Goal: Task Accomplishment & Management: Complete application form

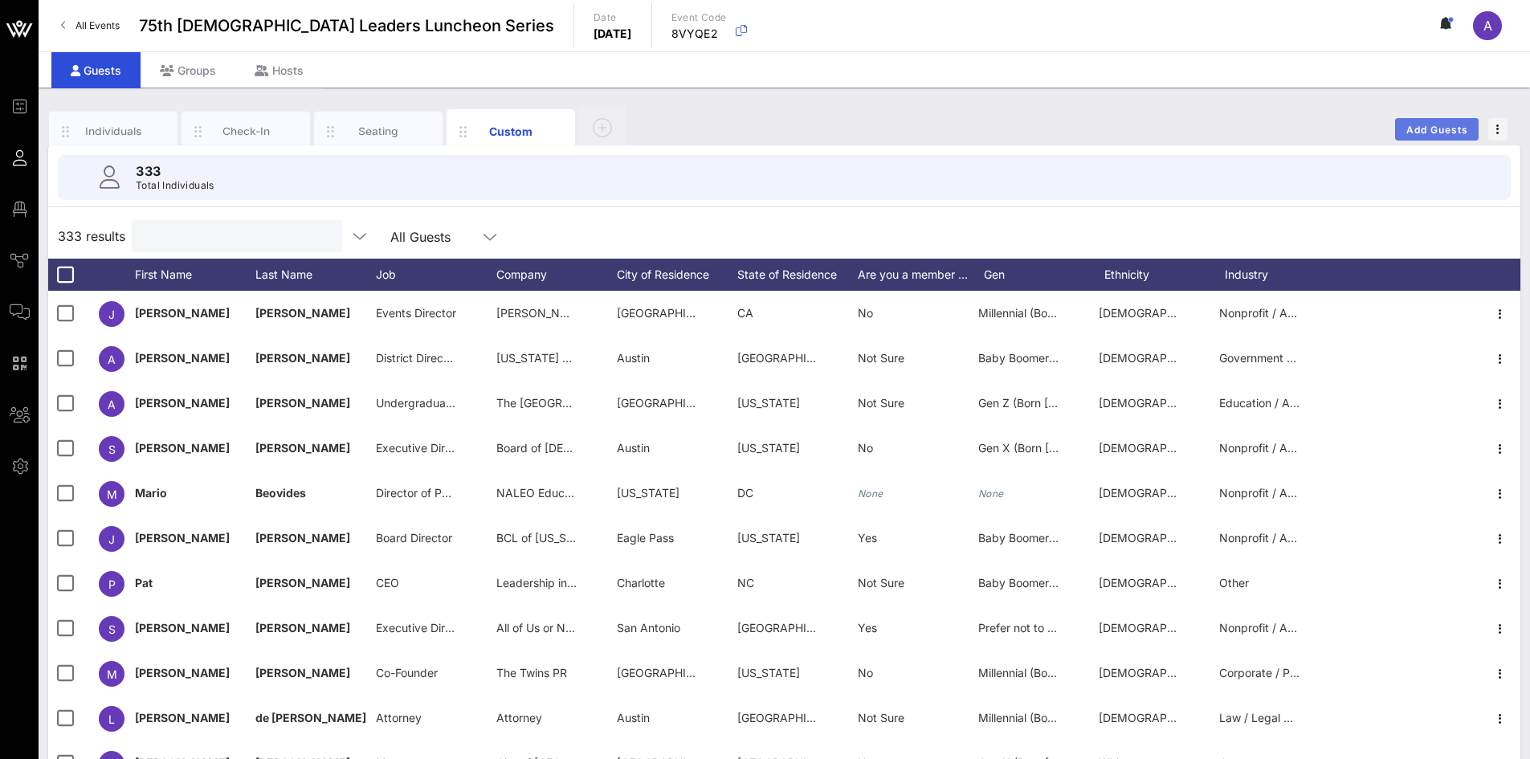
click at [1430, 134] on span "Add Guests" at bounding box center [1437, 130] width 63 height 12
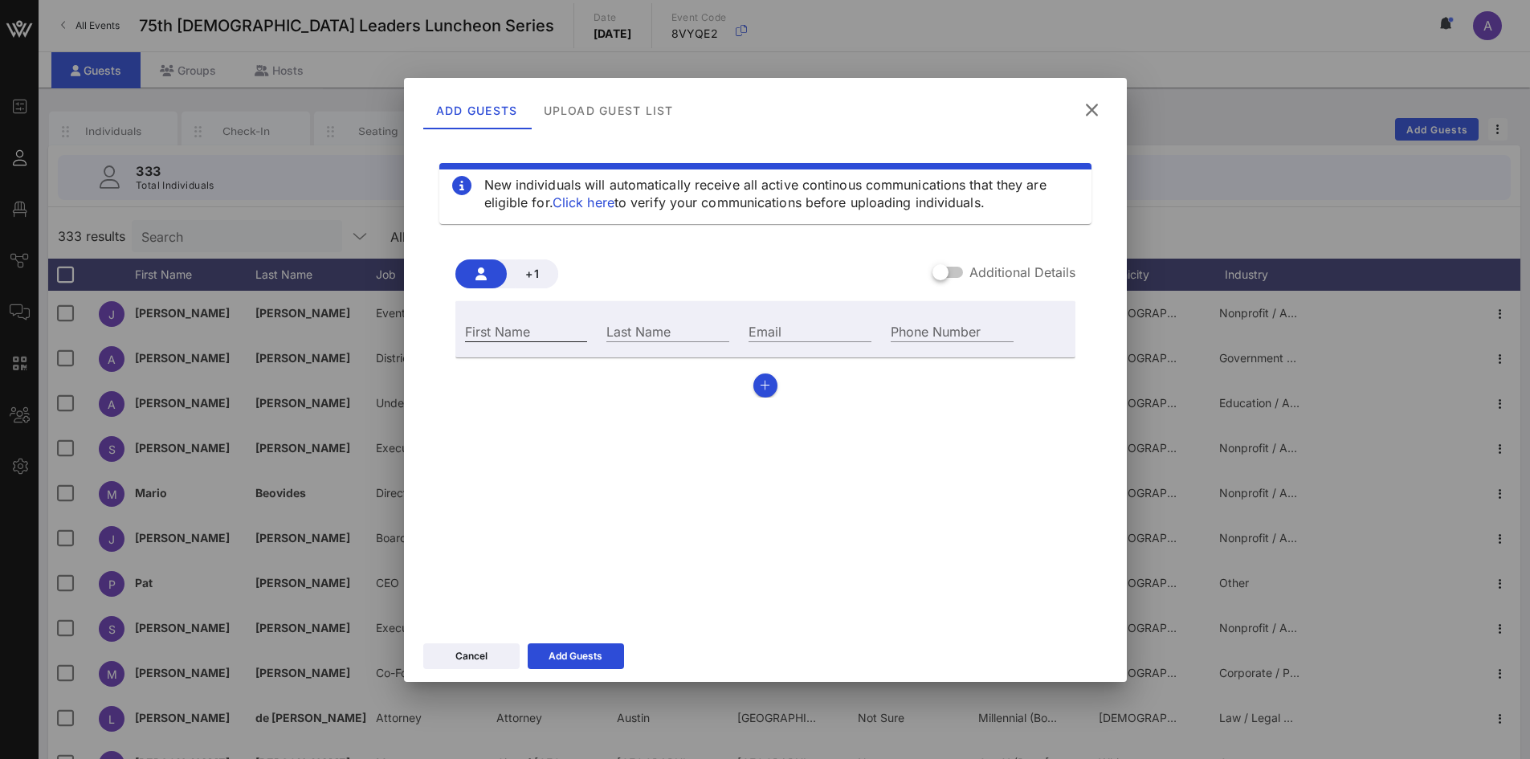
click at [509, 333] on input "First Name" at bounding box center [526, 331] width 123 height 21
paste input "[PERSON_NAME]"
type input "[PERSON_NAME]"
click at [630, 329] on div "Last Name" at bounding box center [668, 331] width 123 height 21
paste input "Casati"
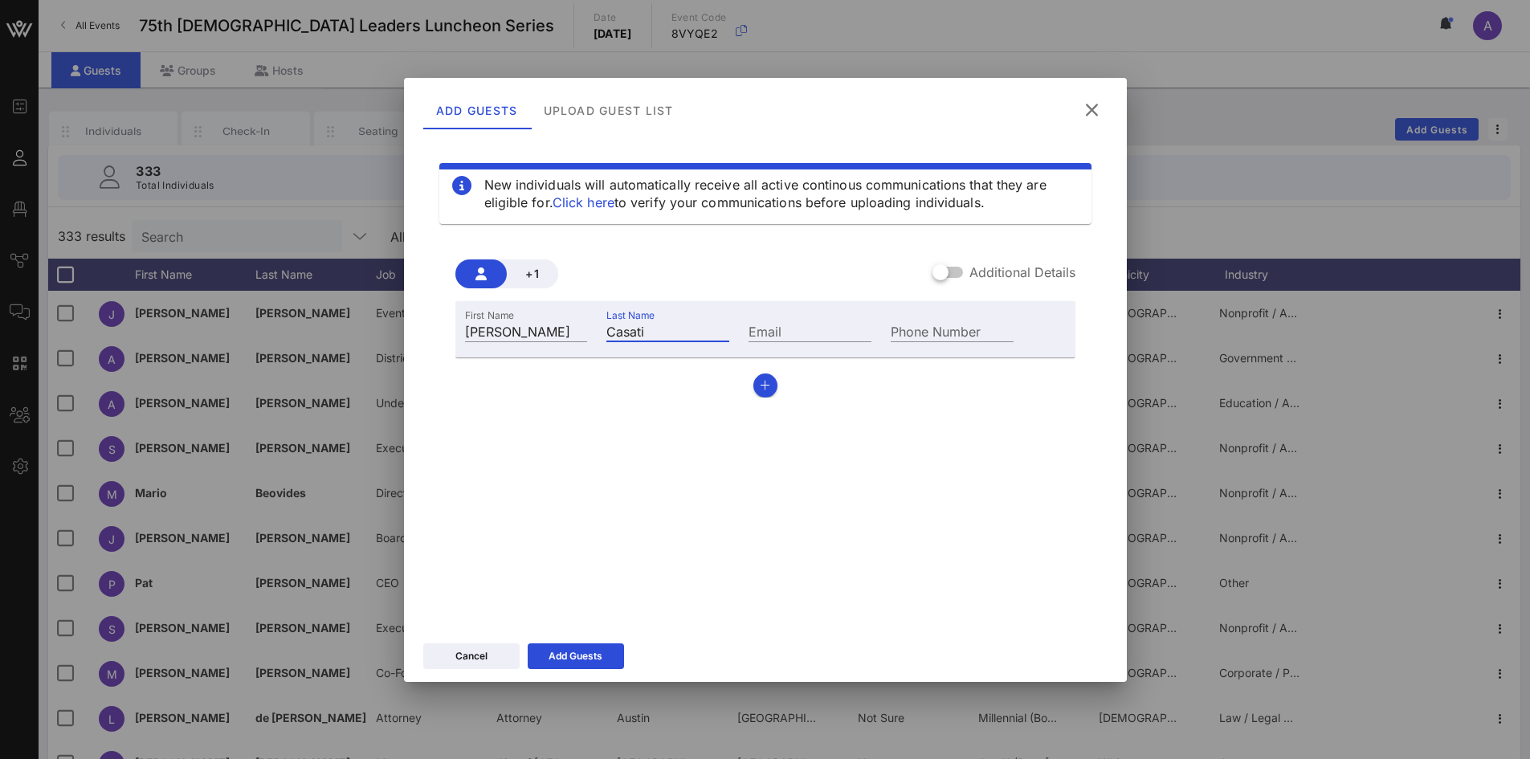
type input "Casati"
click at [807, 321] on input "Email" at bounding box center [810, 331] width 123 height 21
paste input "[PERSON_NAME][EMAIL_ADDRESS][DOMAIN_NAME]"
type input "[PERSON_NAME][EMAIL_ADDRESS][DOMAIN_NAME]"
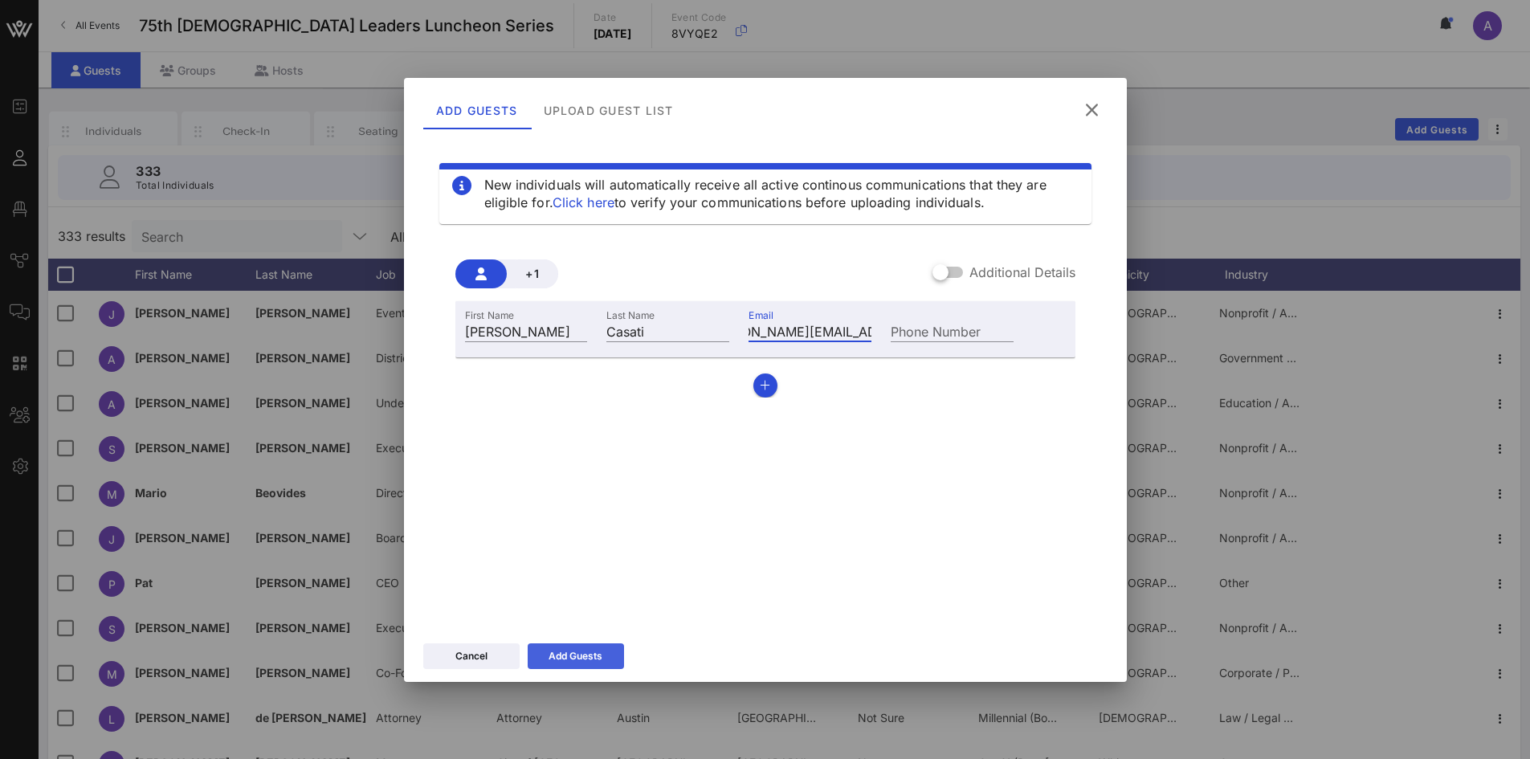
click at [570, 657] on button "Add Guests" at bounding box center [576, 657] width 96 height 26
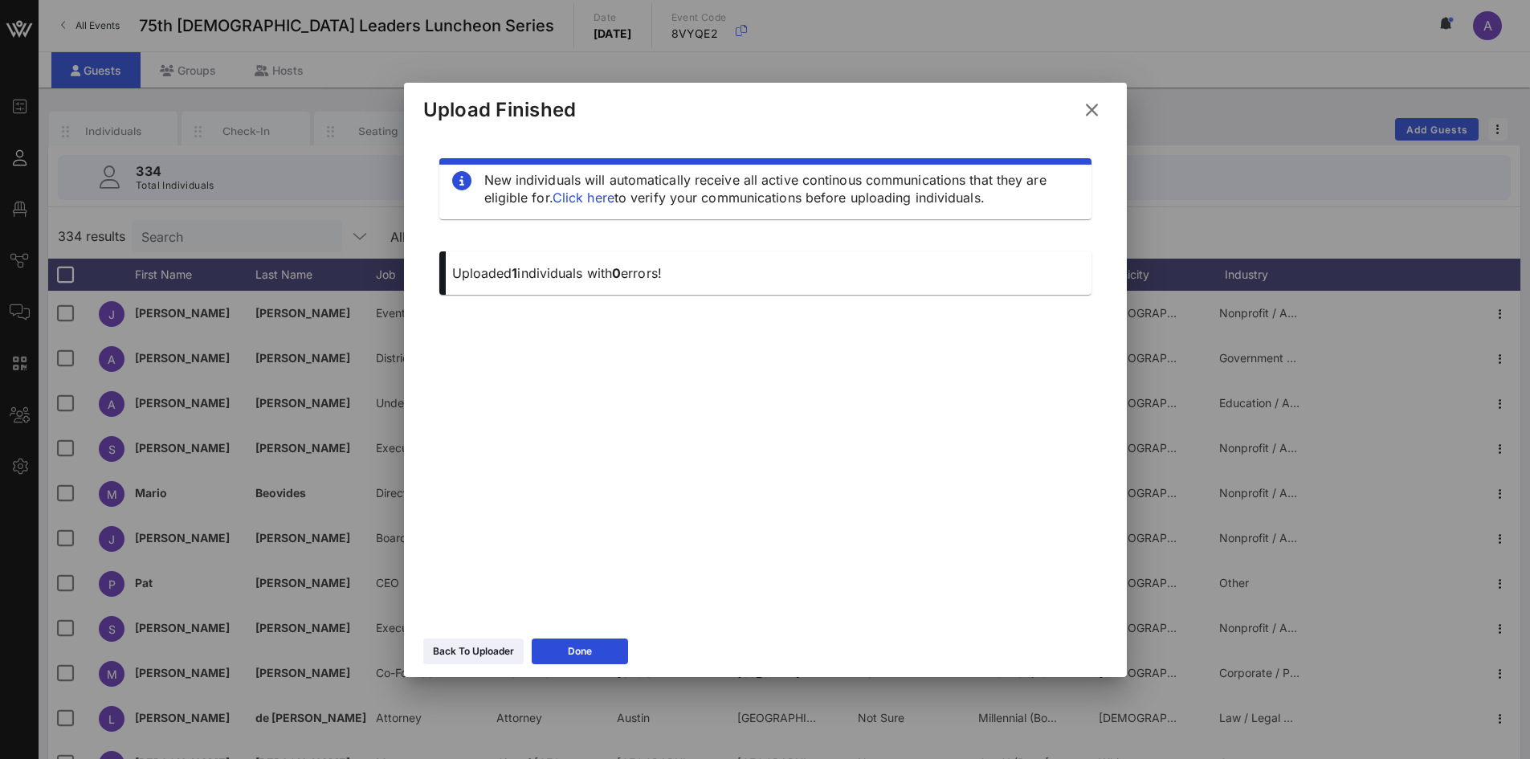
click at [630, 647] on div "Back To Uploader Done" at bounding box center [765, 654] width 723 height 47
click at [609, 644] on button "Done" at bounding box center [580, 652] width 96 height 26
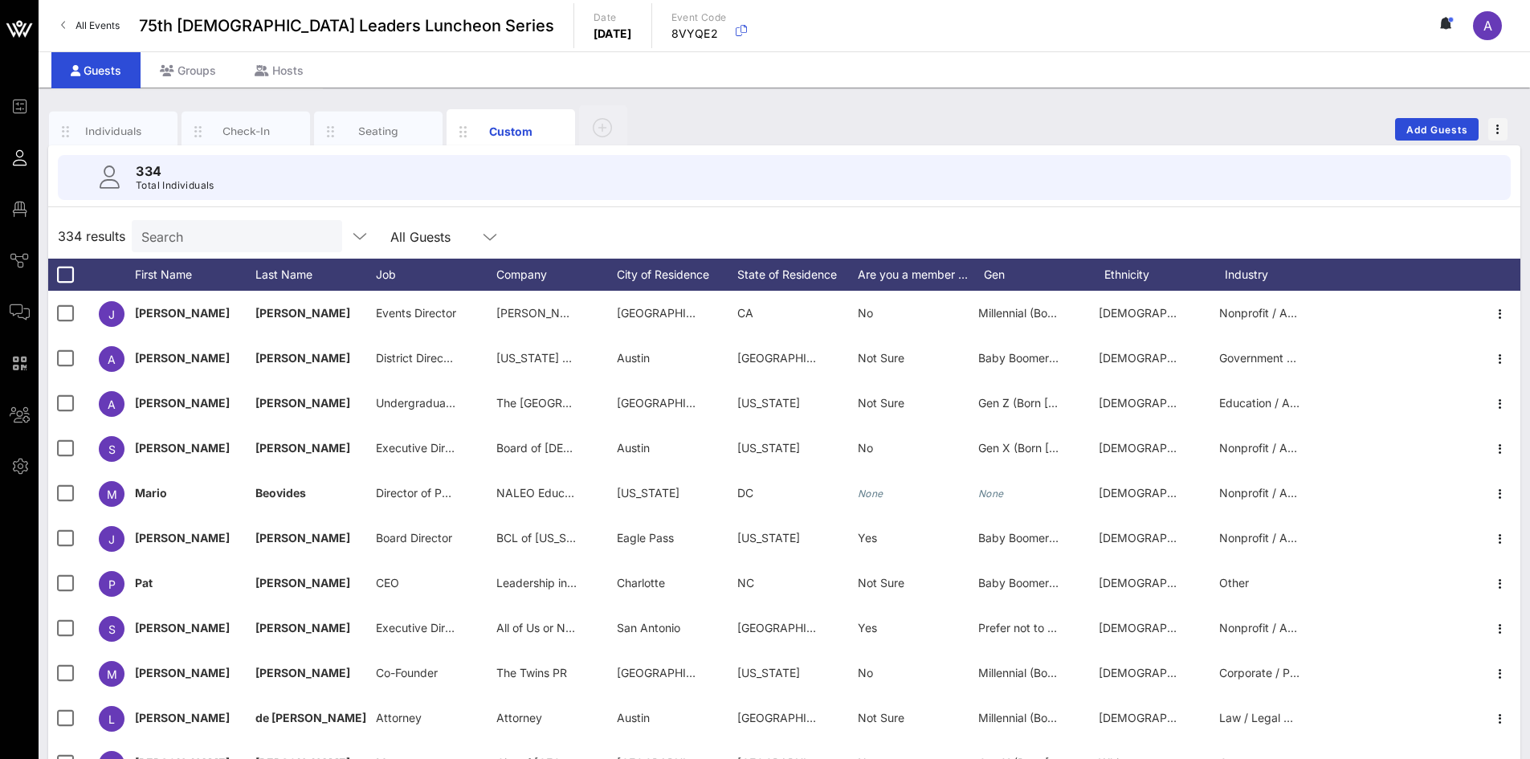
click at [235, 245] on input "Search" at bounding box center [235, 236] width 188 height 21
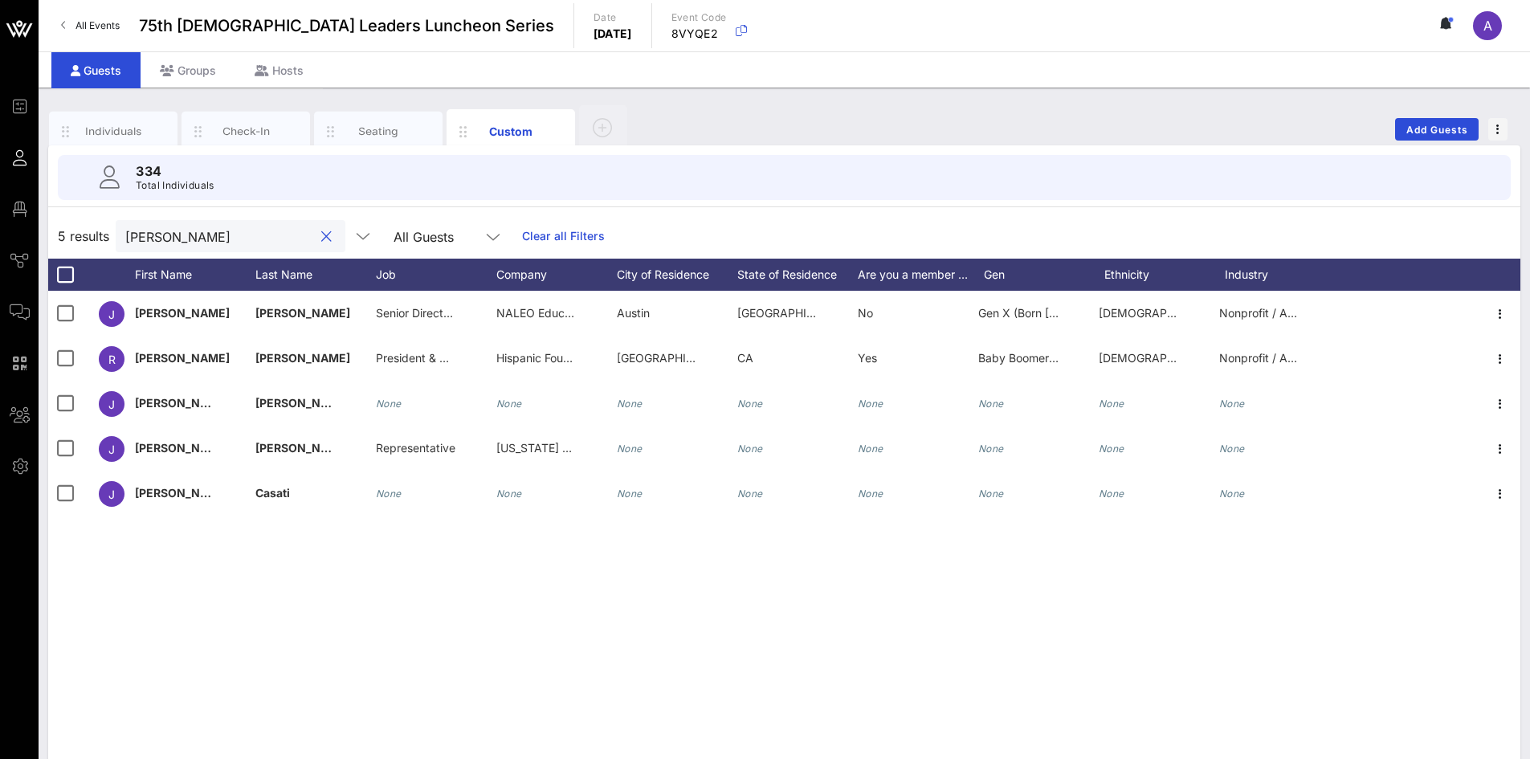
type input "[PERSON_NAME]"
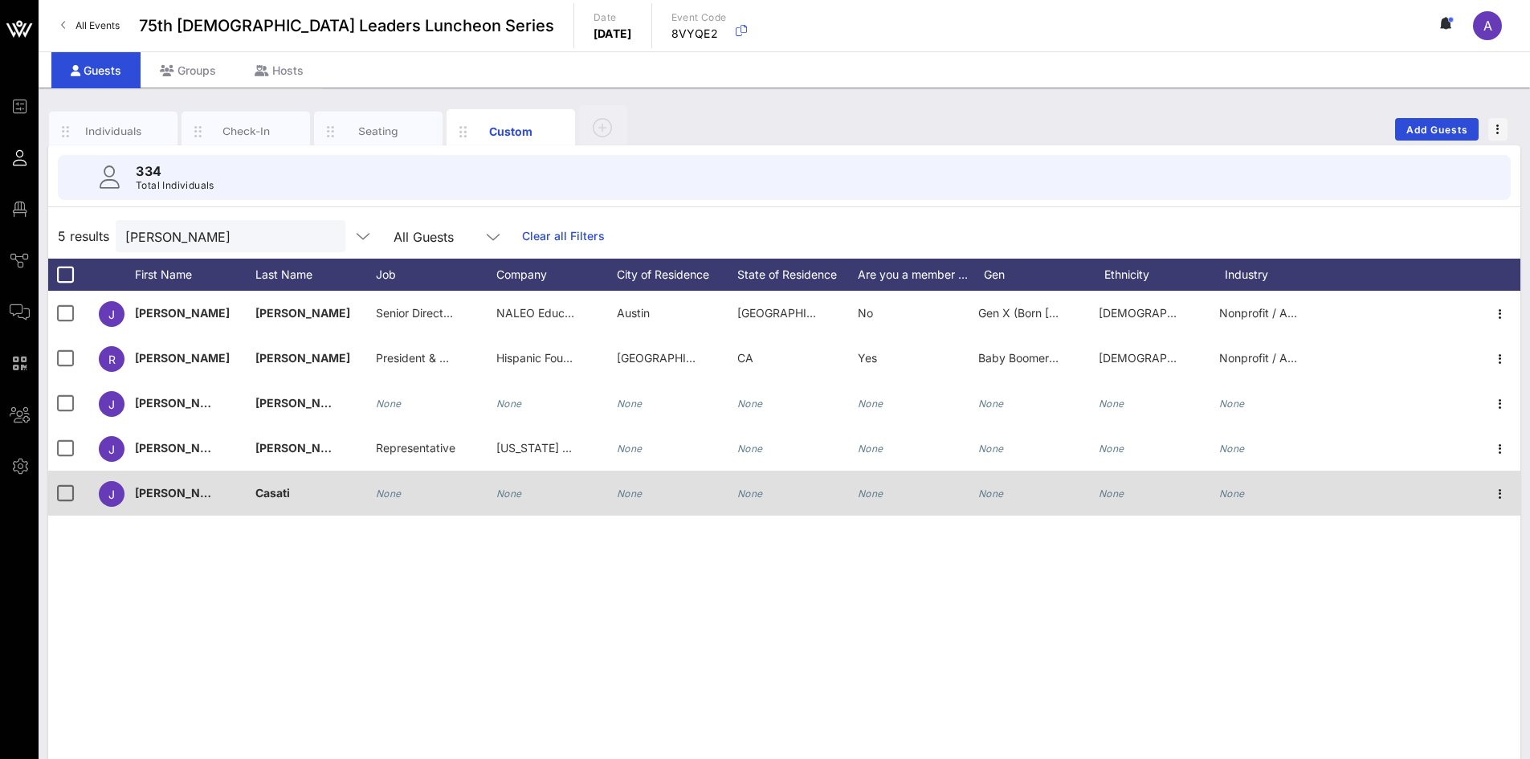
click at [524, 493] on div "None" at bounding box center [556, 502] width 121 height 63
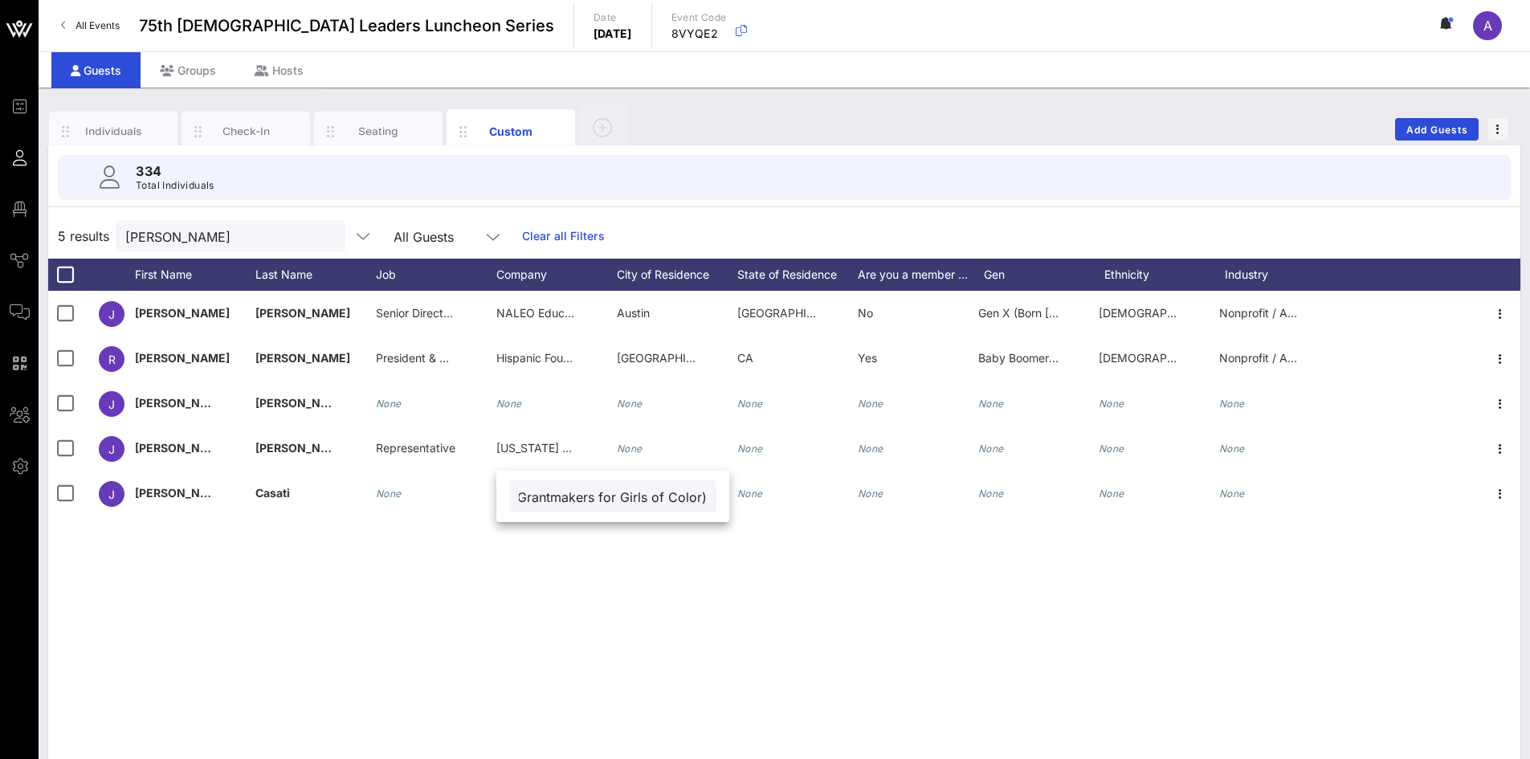
type input "G4GC (Grantmakers for Girls of Color)"
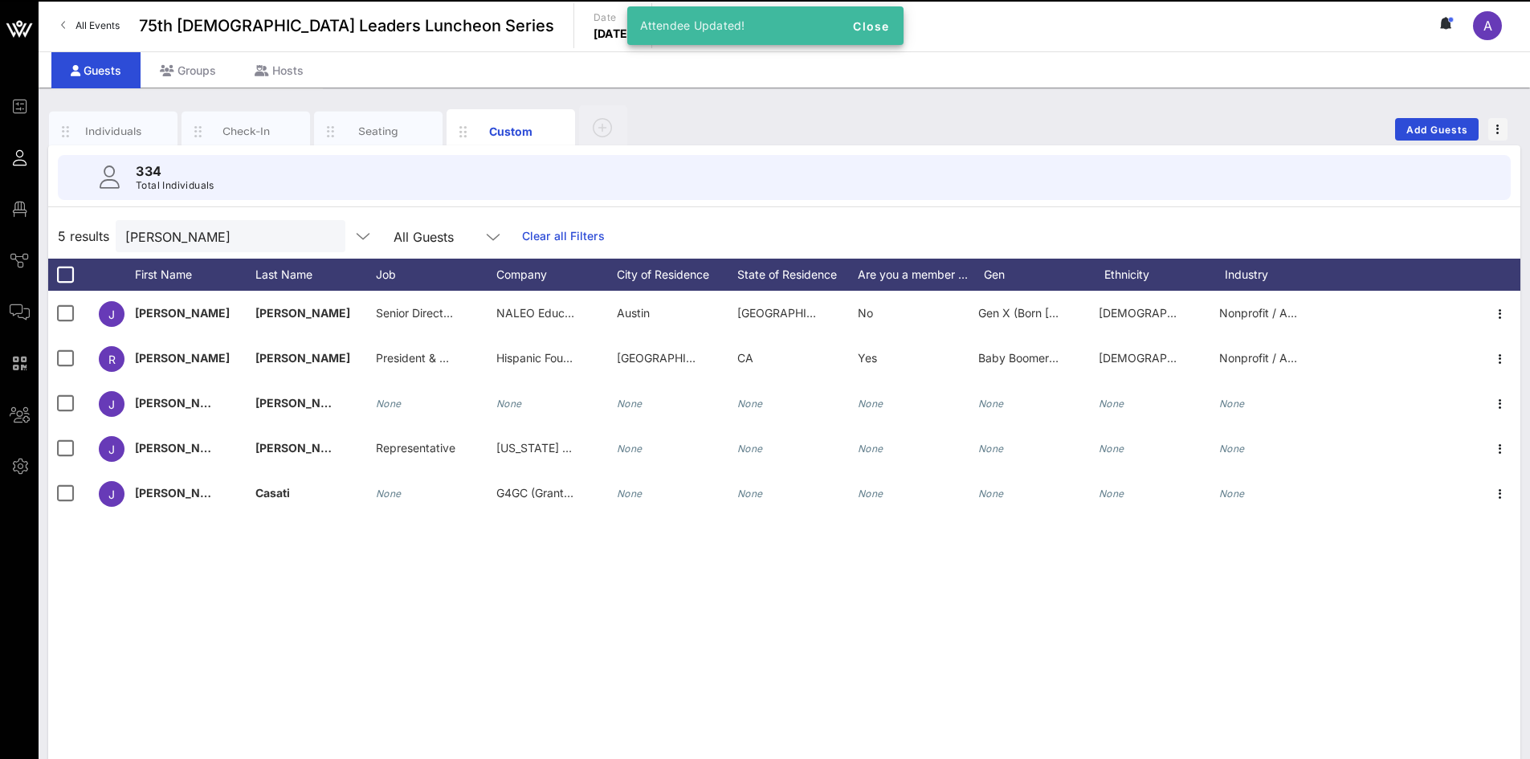
click at [638, 592] on div "[PERSON_NAME] Senior Director of Constituency Services NALEO Educational Fund […" at bounding box center [784, 532] width 1473 height 482
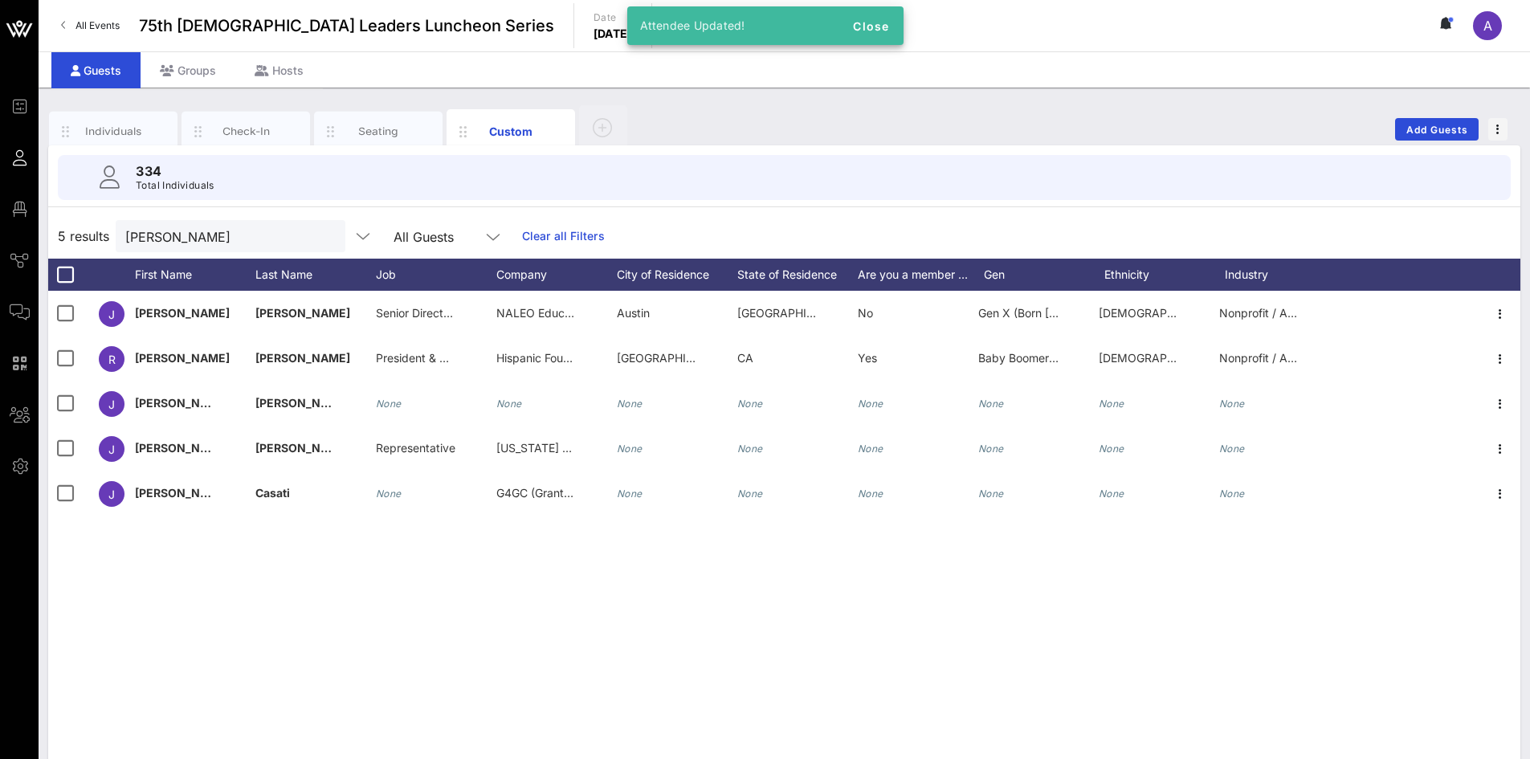
click at [321, 236] on button "clear icon" at bounding box center [326, 237] width 10 height 16
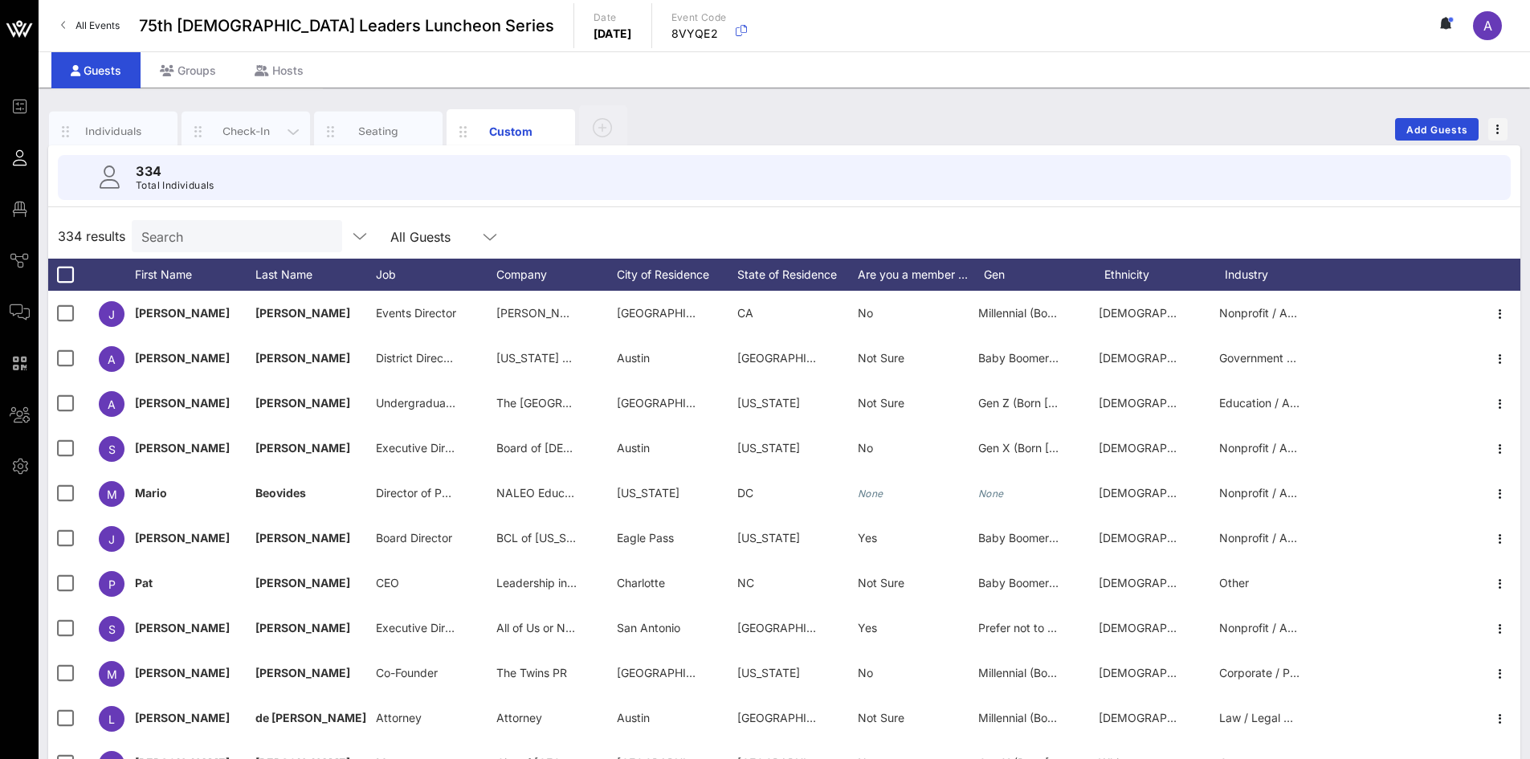
click at [261, 129] on div "Check-In" at bounding box center [246, 131] width 72 height 15
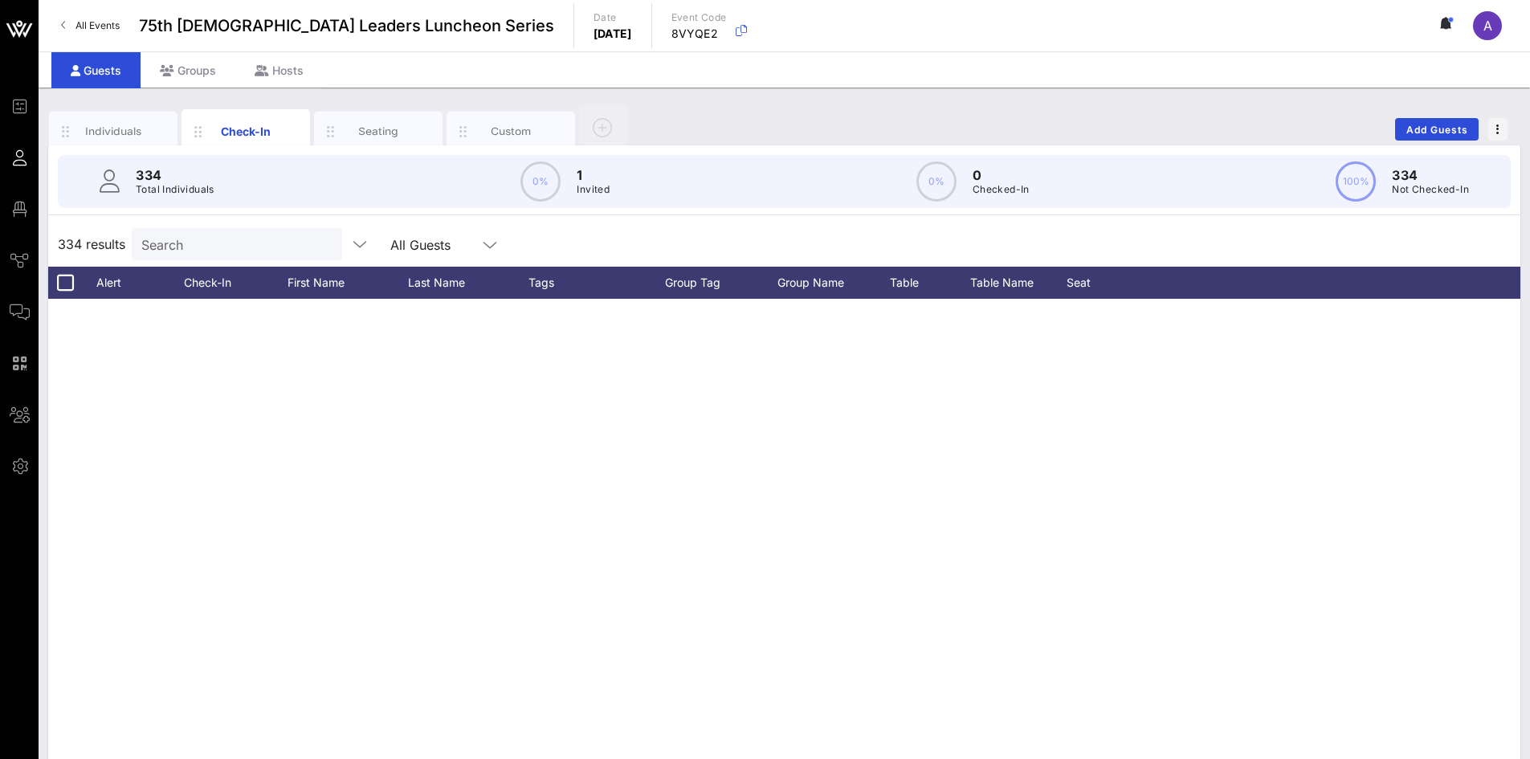
scroll to position [0, 0]
